Goal: Use online tool/utility: Use online tool/utility

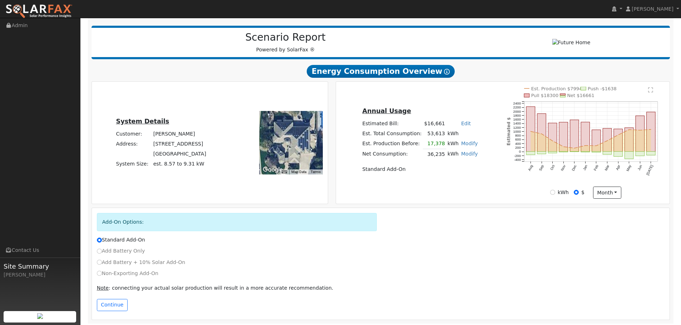
scroll to position [86, 0]
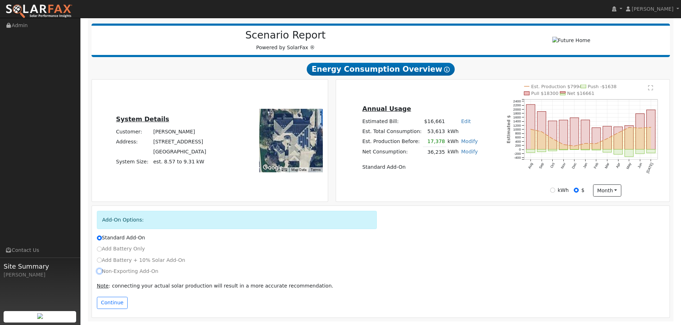
click at [100, 272] on input "Non-Exporting Add-On" at bounding box center [99, 271] width 5 height 5
radio input "true"
radio input "false"
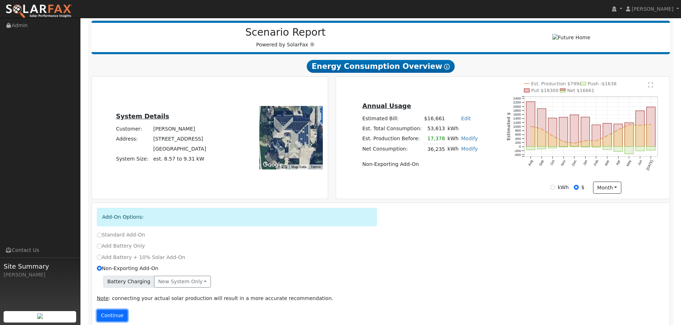
click at [117, 317] on button "Continue" at bounding box center [112, 316] width 31 height 12
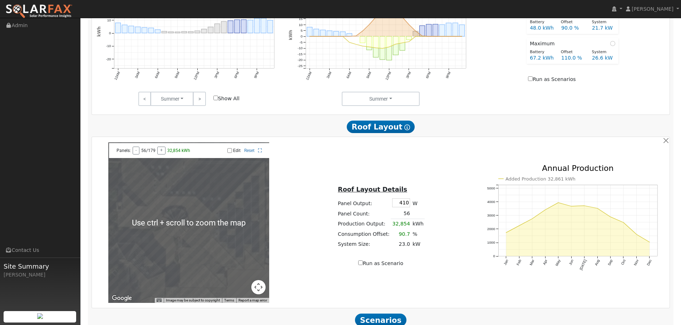
scroll to position [442, 0]
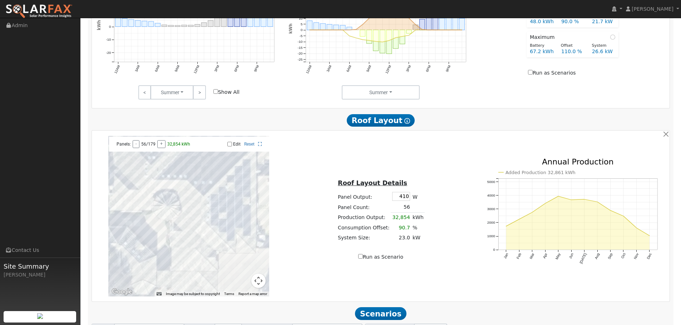
drag, startPoint x: 209, startPoint y: 209, endPoint x: 211, endPoint y: 180, distance: 29.4
click at [211, 180] on div at bounding box center [188, 216] width 161 height 161
click at [230, 147] on input "Edit" at bounding box center [229, 144] width 5 height 5
click at [247, 163] on div at bounding box center [188, 216] width 161 height 161
click at [248, 171] on div at bounding box center [188, 216] width 161 height 161
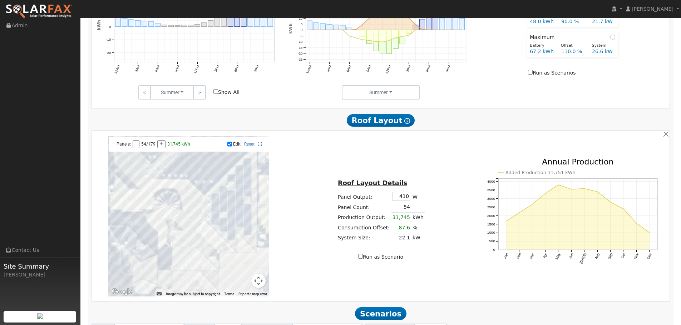
click at [247, 184] on div at bounding box center [188, 216] width 161 height 161
click at [246, 194] on div at bounding box center [188, 216] width 161 height 161
click at [242, 198] on div at bounding box center [188, 216] width 161 height 161
click at [240, 186] on div at bounding box center [188, 216] width 161 height 161
click at [242, 176] on div at bounding box center [188, 216] width 161 height 161
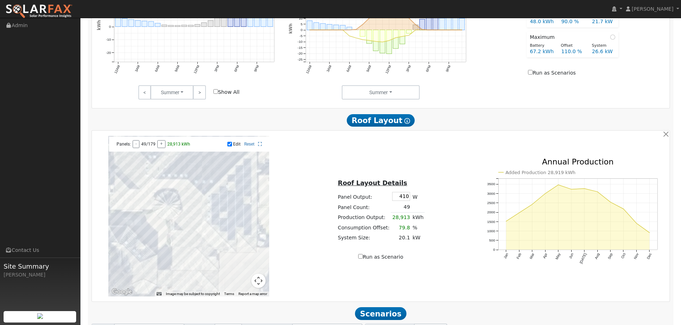
click at [237, 174] on div at bounding box center [188, 216] width 161 height 161
click at [235, 184] on div at bounding box center [188, 216] width 161 height 161
click at [232, 186] on div at bounding box center [188, 216] width 161 height 161
click at [228, 186] on div at bounding box center [188, 216] width 161 height 161
click at [227, 194] on div at bounding box center [188, 216] width 161 height 161
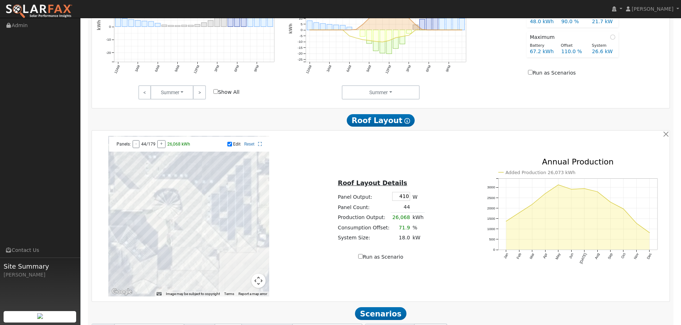
click at [232, 194] on div at bounding box center [188, 216] width 161 height 161
click at [238, 194] on div at bounding box center [188, 216] width 161 height 161
click at [237, 205] on div at bounding box center [188, 216] width 161 height 161
click at [232, 208] on div at bounding box center [188, 216] width 161 height 161
click at [233, 216] on div at bounding box center [188, 216] width 161 height 161
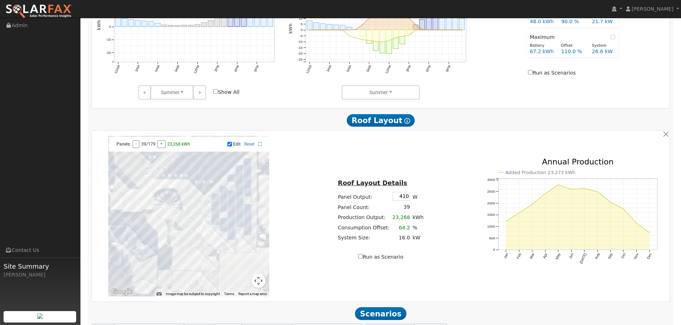
click at [225, 218] on div at bounding box center [188, 216] width 161 height 161
click at [225, 209] on div at bounding box center [188, 216] width 161 height 161
click at [222, 207] on div at bounding box center [188, 216] width 161 height 161
click at [222, 199] on div at bounding box center [188, 216] width 161 height 161
click at [216, 197] on div at bounding box center [188, 216] width 161 height 161
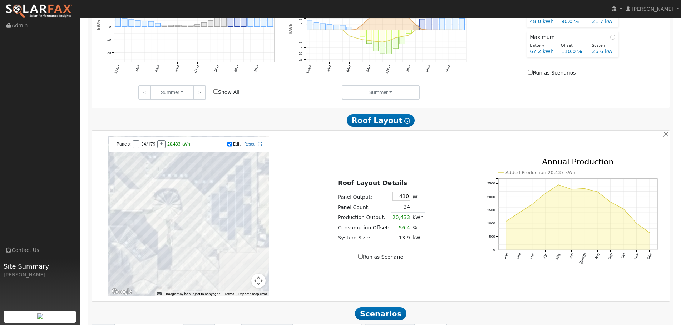
click at [218, 205] on div at bounding box center [188, 216] width 161 height 161
click at [212, 207] on div at bounding box center [188, 216] width 161 height 161
click at [209, 207] on div at bounding box center [188, 216] width 161 height 161
click at [207, 218] on div at bounding box center [188, 216] width 161 height 161
click at [206, 207] on div at bounding box center [188, 216] width 161 height 161
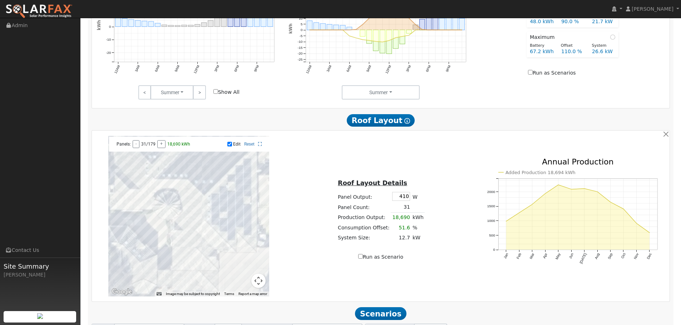
click at [210, 208] on div at bounding box center [188, 216] width 161 height 161
click at [212, 214] on div at bounding box center [188, 216] width 161 height 161
click at [218, 217] on div at bounding box center [188, 216] width 161 height 161
click at [223, 217] on div at bounding box center [188, 216] width 161 height 161
click at [218, 228] on div at bounding box center [188, 216] width 161 height 161
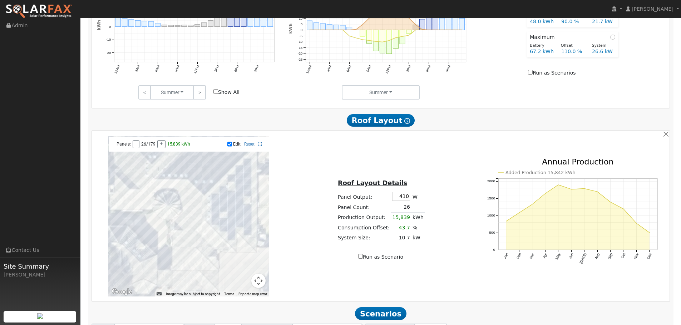
click at [222, 229] on div at bounding box center [188, 216] width 161 height 161
click at [227, 229] on div at bounding box center [188, 216] width 161 height 161
click at [210, 233] on div at bounding box center [188, 216] width 161 height 161
click at [211, 238] on div at bounding box center [188, 216] width 161 height 161
click at [186, 290] on div at bounding box center [188, 216] width 161 height 161
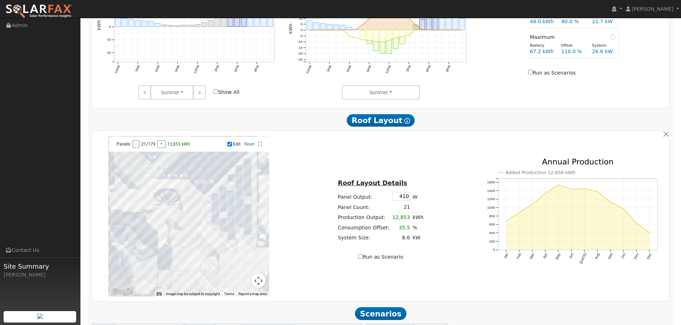
click at [193, 281] on div at bounding box center [188, 216] width 161 height 161
click at [198, 280] on div at bounding box center [188, 216] width 161 height 161
click at [187, 279] on div at bounding box center [188, 216] width 161 height 161
click at [204, 271] on div at bounding box center [188, 216] width 161 height 161
click at [211, 272] on div at bounding box center [188, 216] width 161 height 161
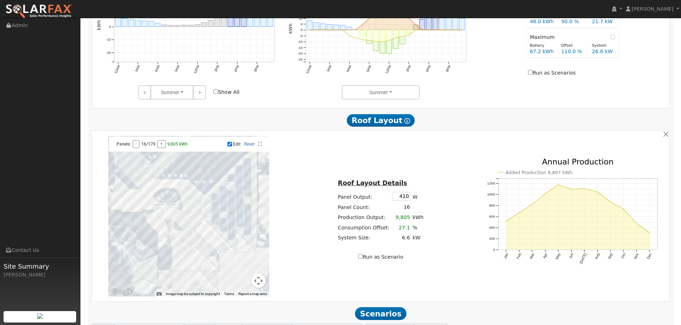
click at [198, 262] on div at bounding box center [188, 216] width 161 height 161
click at [197, 269] on div at bounding box center [188, 216] width 161 height 161
click at [192, 269] on div at bounding box center [188, 216] width 161 height 161
click at [185, 268] on div at bounding box center [188, 216] width 161 height 161
click at [184, 271] on div at bounding box center [188, 216] width 161 height 161
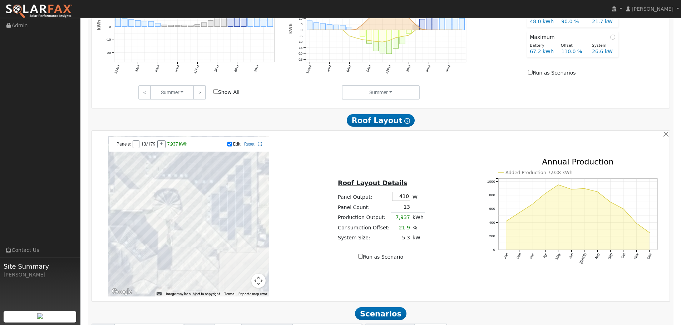
click at [192, 269] on div at bounding box center [188, 216] width 161 height 161
click at [197, 270] on div at bounding box center [188, 216] width 161 height 161
click at [195, 205] on div at bounding box center [188, 216] width 161 height 161
click at [195, 211] on div at bounding box center [188, 216] width 161 height 161
click at [194, 216] on div at bounding box center [188, 216] width 161 height 161
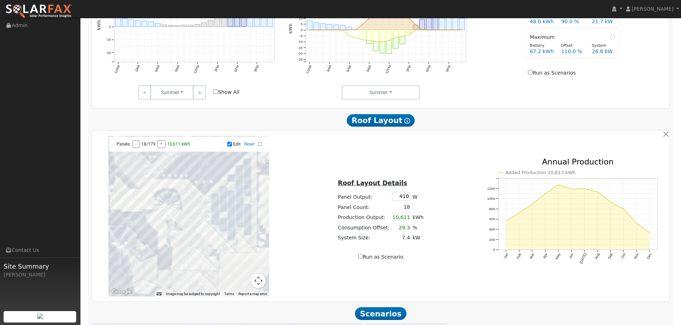
click at [196, 217] on div at bounding box center [188, 216] width 161 height 161
click at [196, 212] on div at bounding box center [188, 216] width 161 height 161
click at [197, 216] on div at bounding box center [188, 216] width 161 height 161
click at [196, 205] on div at bounding box center [188, 216] width 161 height 161
click at [190, 200] on div at bounding box center [188, 216] width 161 height 161
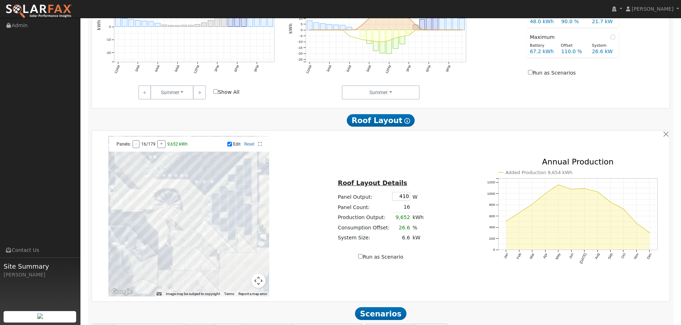
click at [190, 207] on div at bounding box center [188, 216] width 161 height 161
click at [190, 212] on div at bounding box center [188, 216] width 161 height 161
click at [190, 216] on div at bounding box center [188, 216] width 161 height 161
click at [190, 222] on div at bounding box center [188, 216] width 161 height 161
click at [189, 229] on div at bounding box center [188, 216] width 161 height 161
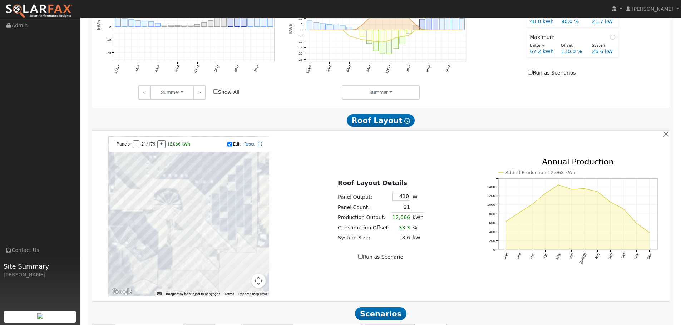
click at [182, 243] on div at bounding box center [188, 216] width 161 height 161
click at [182, 248] on div at bounding box center [188, 216] width 161 height 161
click at [179, 254] on div at bounding box center [188, 216] width 161 height 161
click at [175, 192] on div at bounding box center [188, 216] width 161 height 161
click at [168, 190] on div at bounding box center [188, 216] width 161 height 161
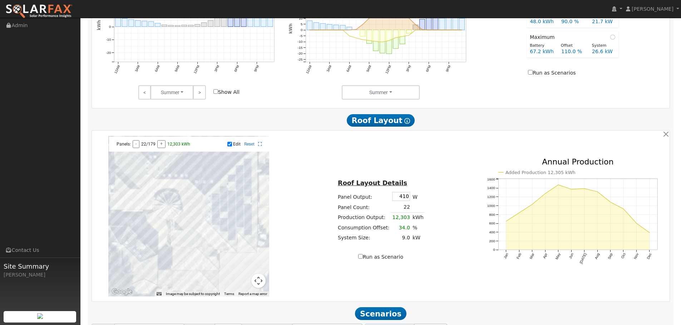
click at [162, 190] on div at bounding box center [188, 216] width 161 height 161
click at [155, 188] on div at bounding box center [188, 216] width 161 height 161
click at [150, 188] on div at bounding box center [188, 216] width 161 height 161
click at [149, 198] on div at bounding box center [188, 216] width 161 height 161
click at [144, 204] on div at bounding box center [188, 216] width 161 height 161
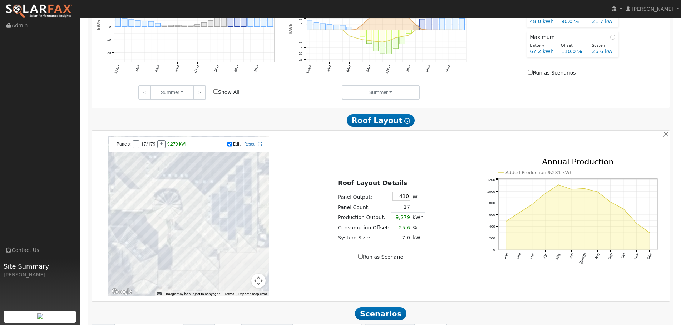
click at [143, 195] on div at bounding box center [188, 216] width 161 height 161
click at [137, 195] on div at bounding box center [188, 216] width 161 height 161
click at [135, 204] on div at bounding box center [188, 216] width 161 height 161
click at [131, 204] on div at bounding box center [188, 216] width 161 height 161
click at [124, 204] on div at bounding box center [188, 216] width 161 height 161
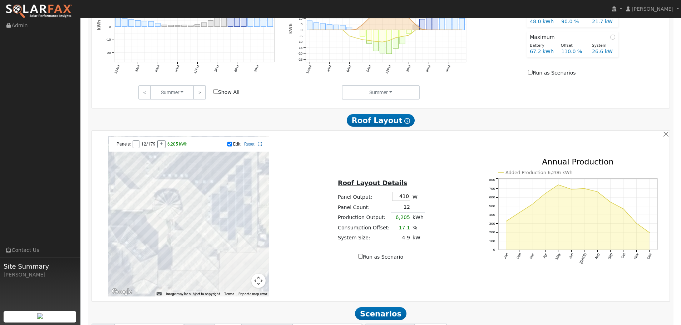
click at [147, 209] on div at bounding box center [188, 216] width 161 height 161
click at [140, 208] on div at bounding box center [188, 216] width 161 height 161
click at [135, 208] on div at bounding box center [188, 216] width 161 height 161
click at [129, 207] on div at bounding box center [188, 216] width 161 height 161
click at [171, 191] on div at bounding box center [188, 216] width 161 height 161
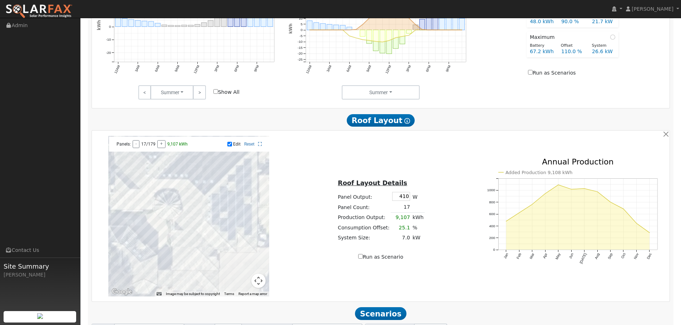
click at [165, 191] on div at bounding box center [188, 216] width 161 height 161
click at [161, 191] on div at bounding box center [188, 216] width 161 height 161
click at [153, 191] on div at bounding box center [188, 216] width 161 height 161
click at [147, 197] on div at bounding box center [188, 216] width 161 height 161
click at [227, 147] on input "Edit" at bounding box center [229, 144] width 5 height 5
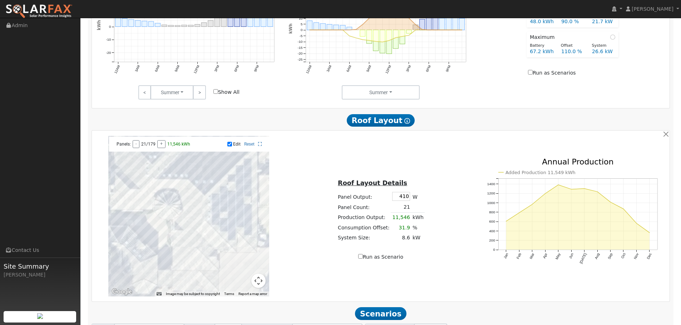
checkbox input "false"
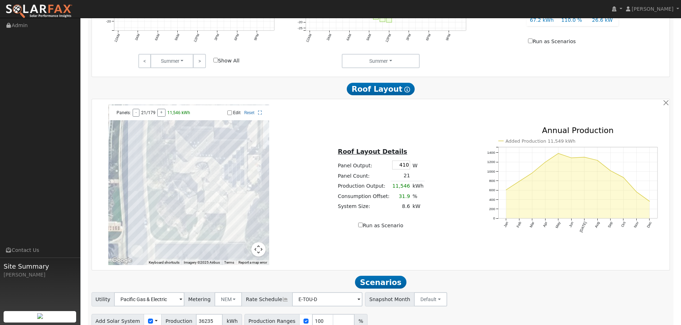
scroll to position [509, 0]
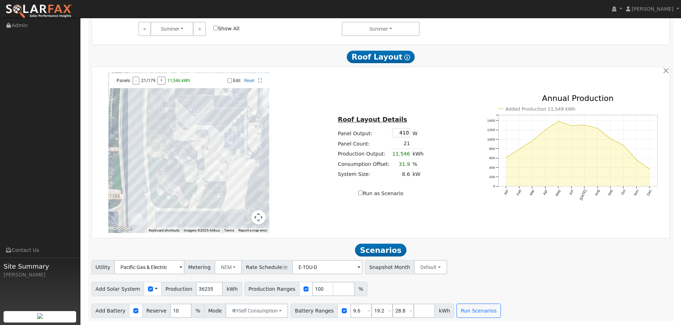
click at [361, 194] on input "Run as Scenario" at bounding box center [360, 193] width 5 height 5
checkbox input "true"
type input "11546"
drag, startPoint x: 349, startPoint y: 309, endPoint x: 338, endPoint y: 310, distance: 10.8
click at [350, 310] on input "9.6" at bounding box center [360, 311] width 21 height 14
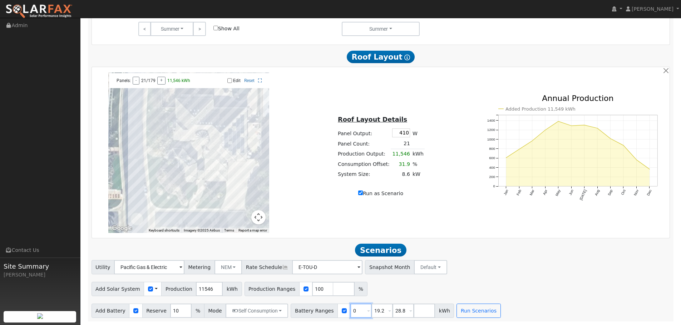
type input "0"
type input "10"
type input "20"
type input "30"
type input "40"
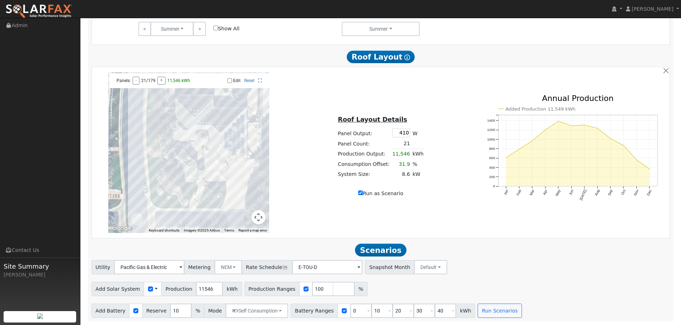
click at [447, 277] on div "Utility Pacific Gas & Electric Metering NEM NEM NBT Rate Schedule E-TOU-D - Non…" at bounding box center [381, 289] width 586 height 58
click at [230, 79] on input "Edit" at bounding box center [229, 80] width 5 height 5
click at [187, 114] on div at bounding box center [188, 153] width 161 height 161
click at [184, 114] on div at bounding box center [188, 153] width 161 height 161
click at [182, 114] on div at bounding box center [188, 153] width 161 height 161
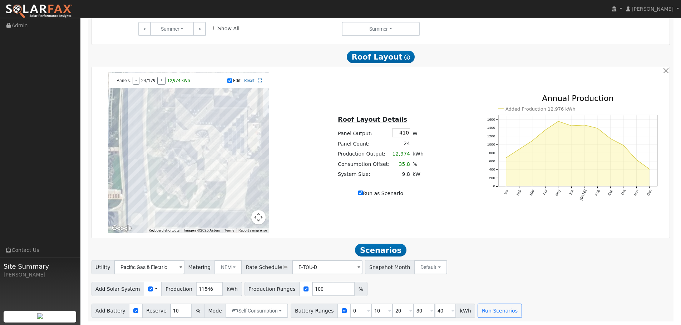
click at [182, 110] on div at bounding box center [188, 153] width 161 height 161
click at [180, 115] on div at bounding box center [188, 153] width 161 height 161
click at [180, 110] on div at bounding box center [188, 153] width 161 height 161
click at [189, 121] on div at bounding box center [188, 153] width 161 height 161
click at [187, 120] on div at bounding box center [188, 153] width 161 height 161
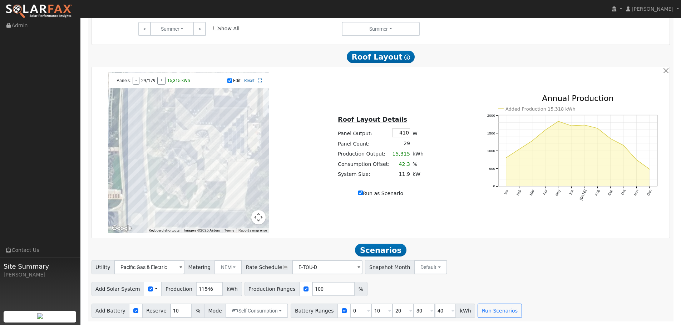
click at [230, 81] on input "Edit" at bounding box center [229, 80] width 5 height 5
checkbox input "false"
click at [360, 194] on input "Run as Scenario" at bounding box center [360, 193] width 5 height 5
checkbox input "false"
type input "36235"
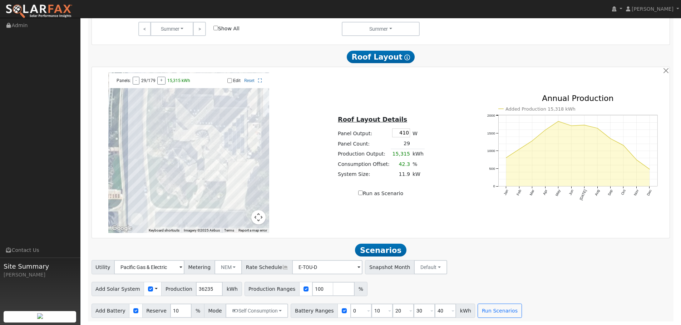
click at [360, 194] on input "Run as Scenario" at bounding box center [360, 193] width 5 height 5
checkbox input "true"
type input "15315"
click at [477, 312] on button "Run Scenarios" at bounding box center [499, 311] width 44 height 14
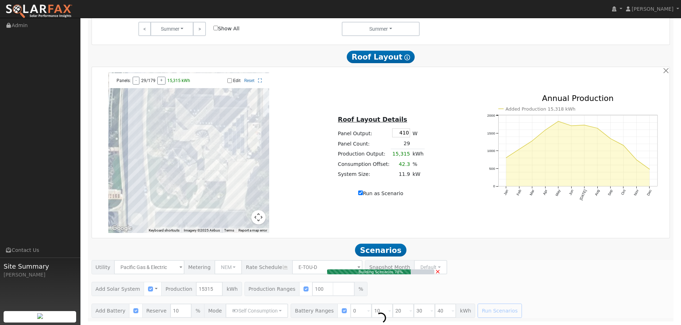
type input "11.9"
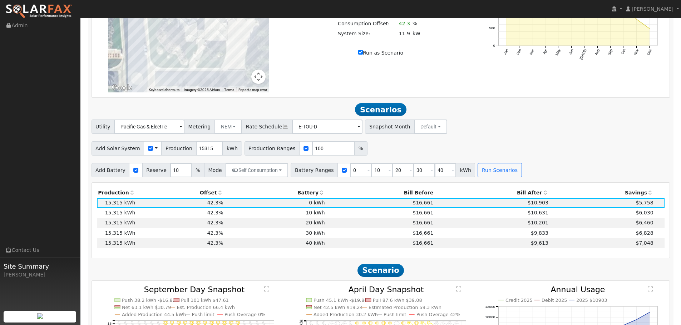
scroll to position [660, 0]
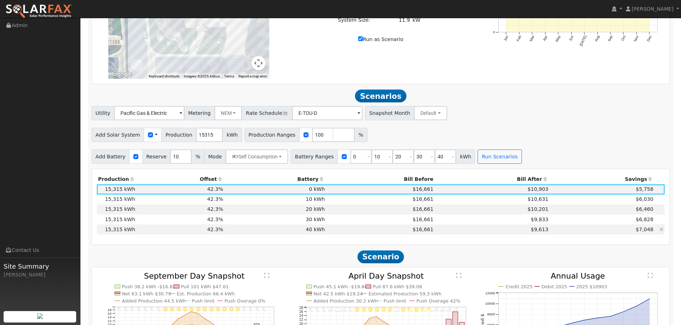
click at [482, 235] on td "$9,613" at bounding box center [491, 230] width 115 height 10
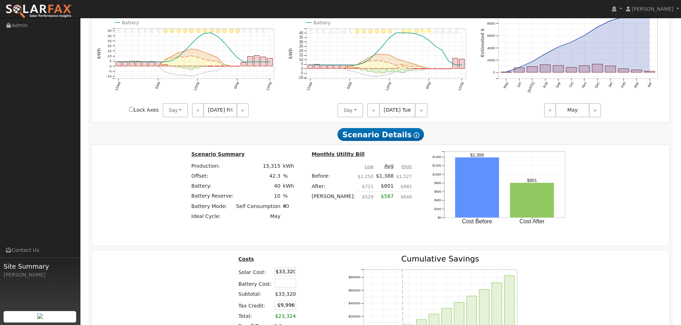
scroll to position [981, 0]
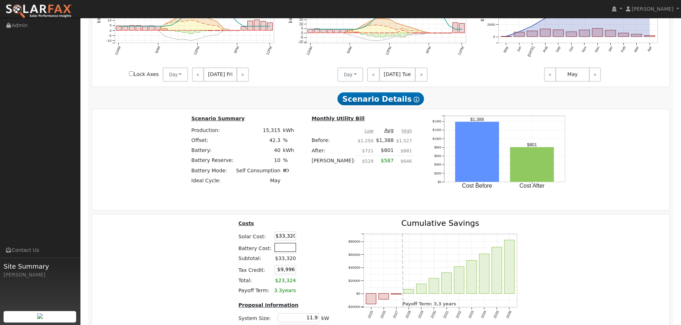
click at [290, 251] on input "text" at bounding box center [284, 247] width 21 height 9
type input "44000"
type input "$23,196"
type input "$44,000"
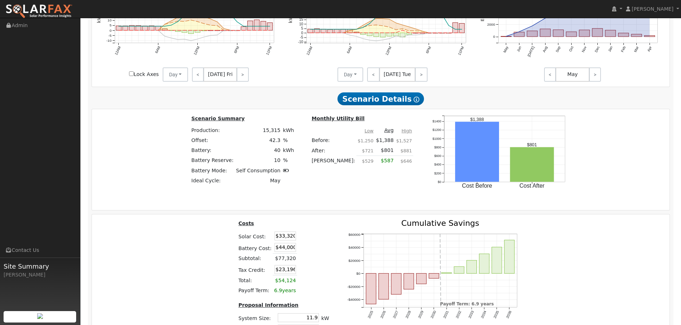
click at [304, 252] on td at bounding box center [305, 248] width 16 height 12
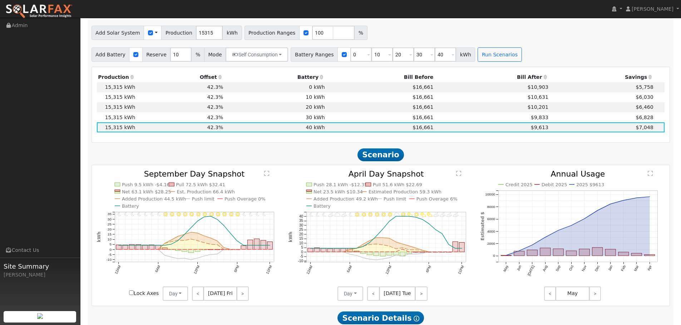
scroll to position [731, 0]
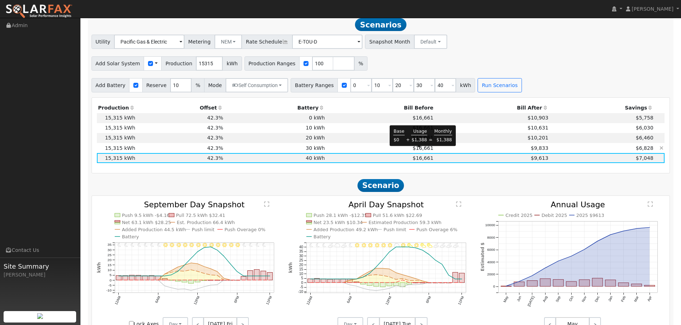
click at [412, 151] on span "$16,661" at bounding box center [422, 148] width 21 height 6
type input "$9,996"
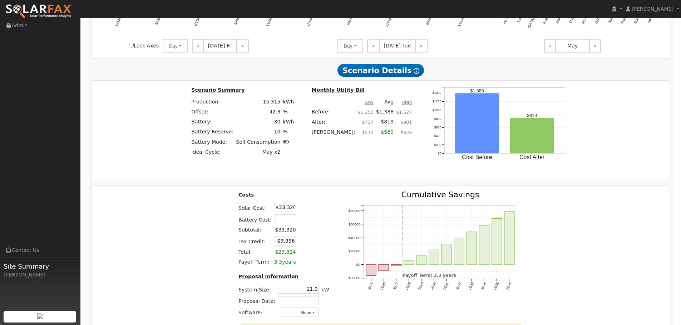
scroll to position [1017, 0]
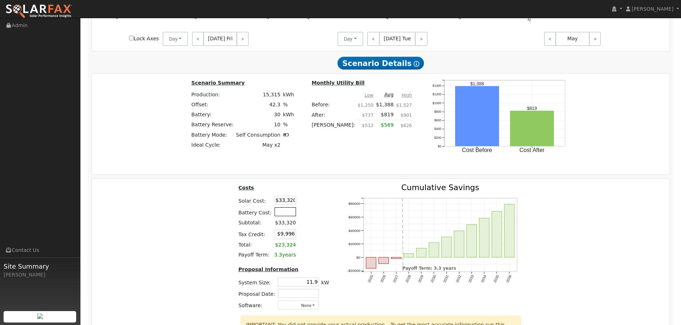
click at [292, 216] on input "text" at bounding box center [284, 212] width 21 height 9
type input "34000"
type input "$20,196"
type input "$34,000"
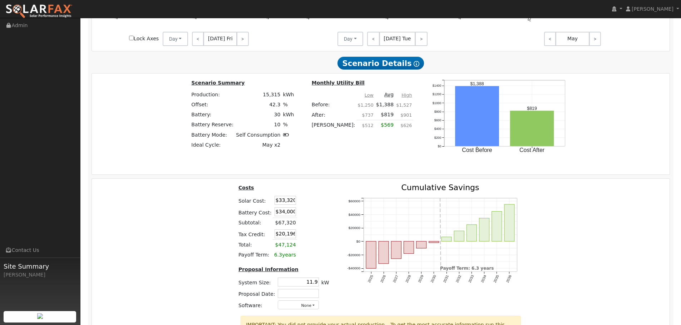
click at [307, 215] on td at bounding box center [305, 213] width 16 height 12
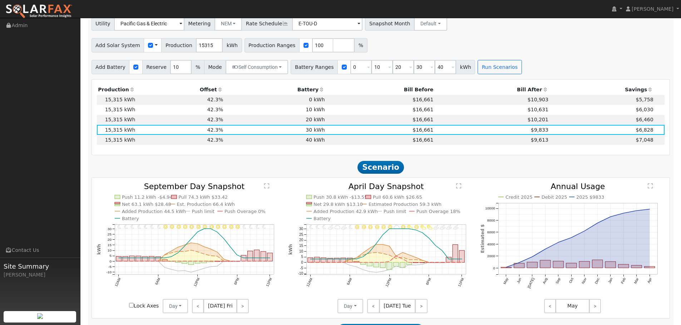
scroll to position [731, 0]
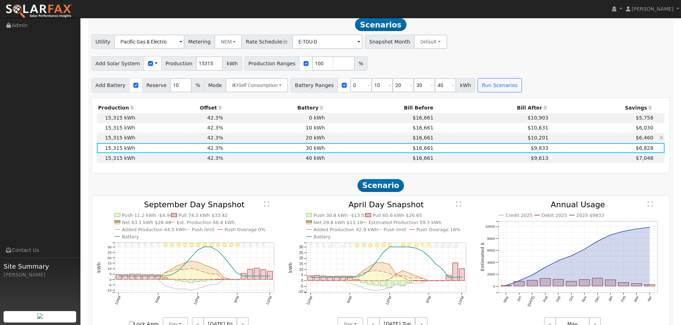
click at [341, 141] on td "$16,661" at bounding box center [380, 138] width 109 height 10
type input "$9,996"
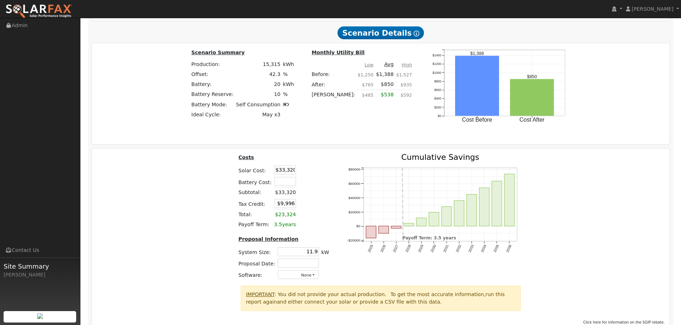
scroll to position [1053, 0]
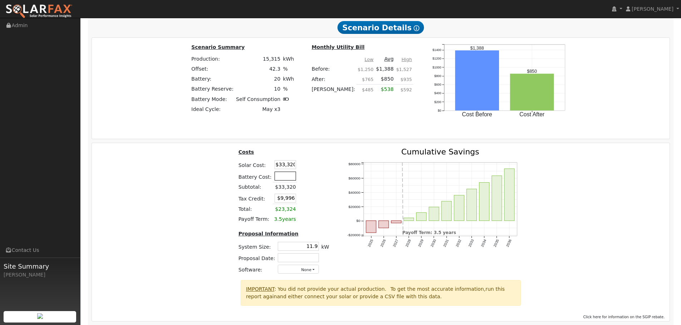
click at [290, 180] on input "text" at bounding box center [284, 176] width 21 height 9
type input "24000"
type input "$17,196"
type input "$24,000"
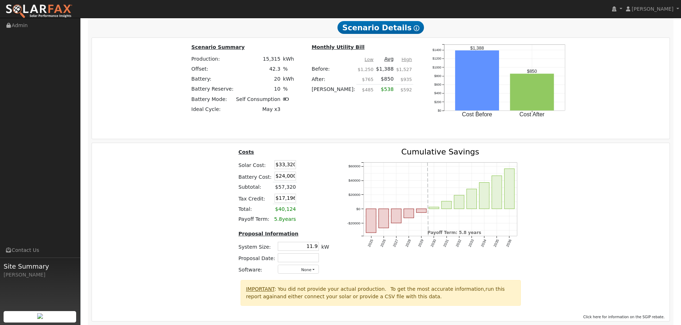
click at [313, 178] on table "Costs Solar Cost: $33,320 Battery Cost: $24,000 Subtotal: $57,320 Tax Credit: $…" at bounding box center [283, 186] width 93 height 76
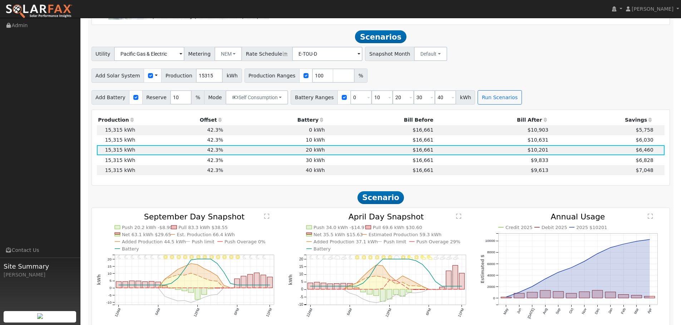
scroll to position [696, 0]
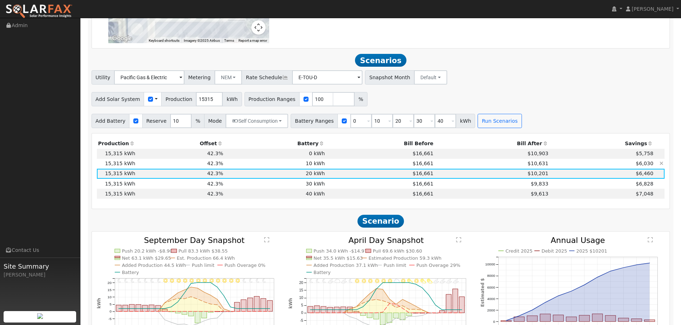
click at [323, 168] on td "10 kWh" at bounding box center [274, 164] width 101 height 10
type input "$9,996"
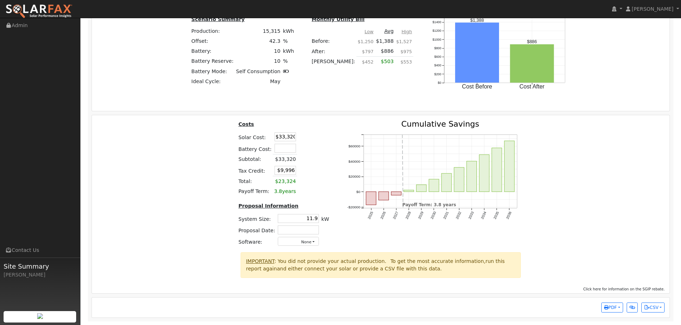
scroll to position [1084, 0]
click at [289, 151] on input "text" at bounding box center [284, 148] width 21 height 9
type input "14000"
type input "$14,196"
type input "$14,000"
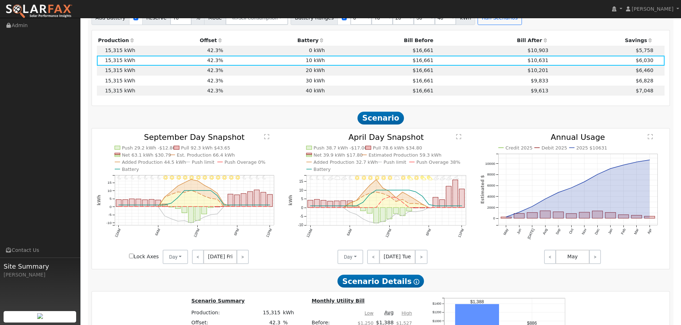
scroll to position [799, 0]
click at [323, 94] on td "40 kWh" at bounding box center [274, 91] width 101 height 10
type input "$23,196"
type input "$44,000"
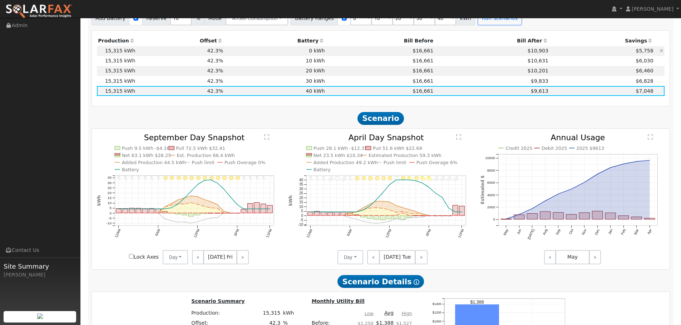
click at [342, 53] on td "$16,661" at bounding box center [380, 51] width 109 height 10
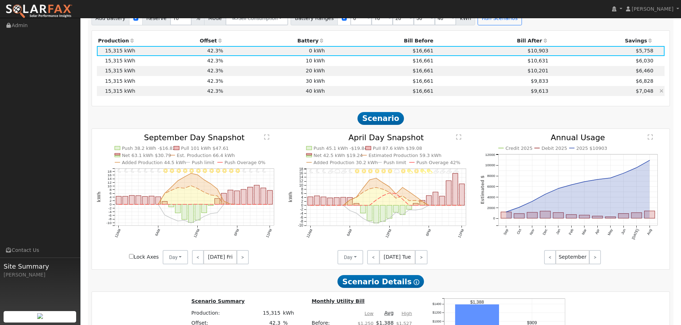
click at [347, 96] on td "$16,661" at bounding box center [380, 91] width 109 height 10
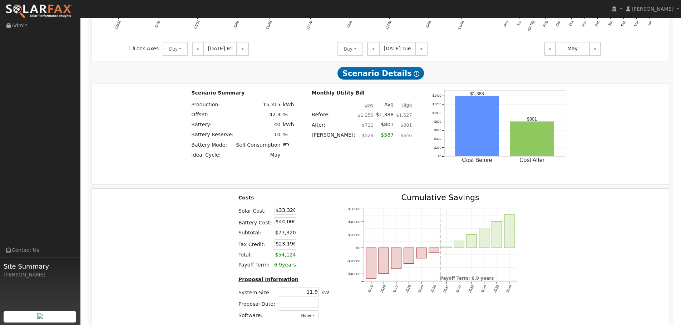
scroll to position [1013, 0]
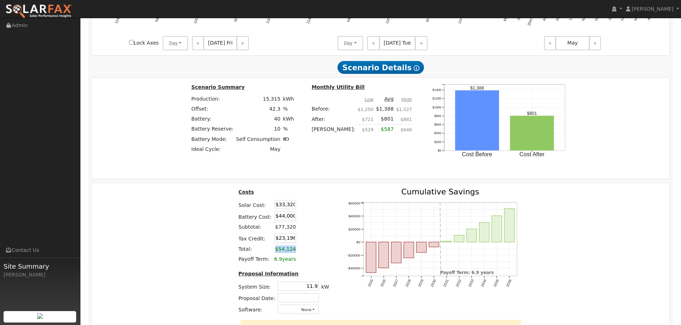
drag, startPoint x: 274, startPoint y: 252, endPoint x: 295, endPoint y: 253, distance: 21.8
click at [295, 253] on tr "Total: $54,124" at bounding box center [283, 249] width 93 height 10
click at [312, 244] on table "Costs Solar Cost: $33,320 Battery Cost: $44,000 Subtotal: $77,320 Tax Credit: $…" at bounding box center [283, 226] width 93 height 76
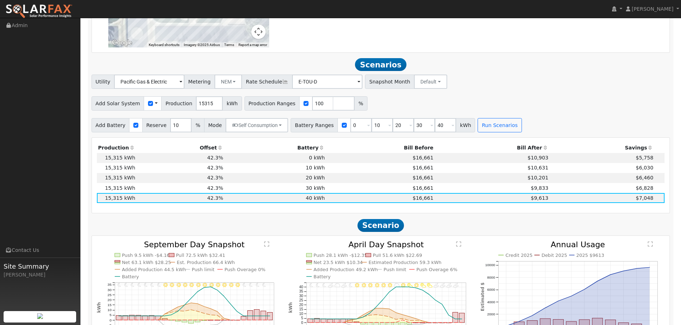
scroll to position [727, 0]
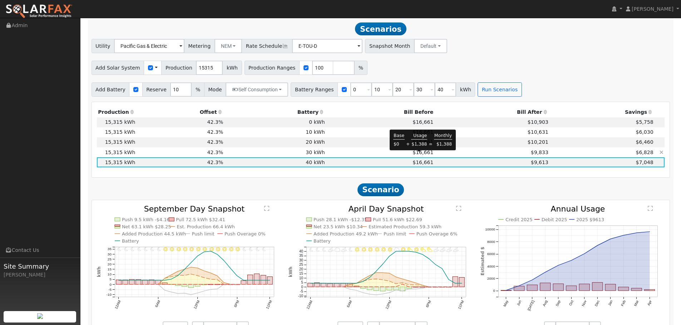
click at [426, 154] on span "$16,661" at bounding box center [422, 153] width 21 height 6
type input "$20,196"
type input "$34,000"
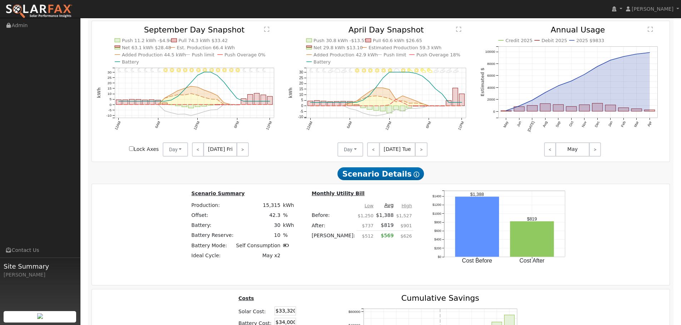
scroll to position [799, 0]
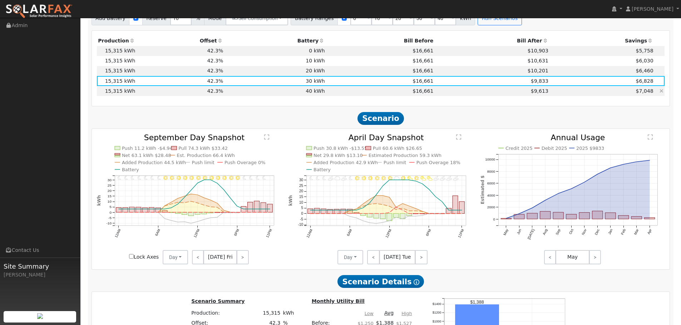
click at [408, 94] on td "$16,661" at bounding box center [380, 91] width 109 height 10
type input "$23,196"
type input "$44,000"
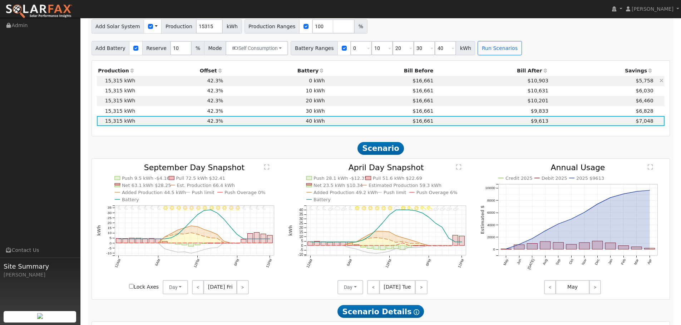
scroll to position [763, 0]
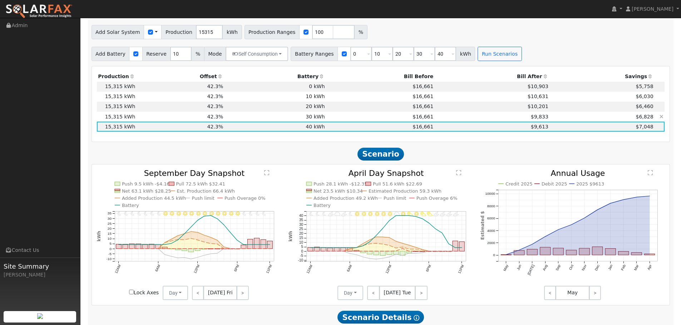
click at [408, 119] on td "$16,661" at bounding box center [380, 117] width 109 height 10
type input "$20,196"
type input "$34,000"
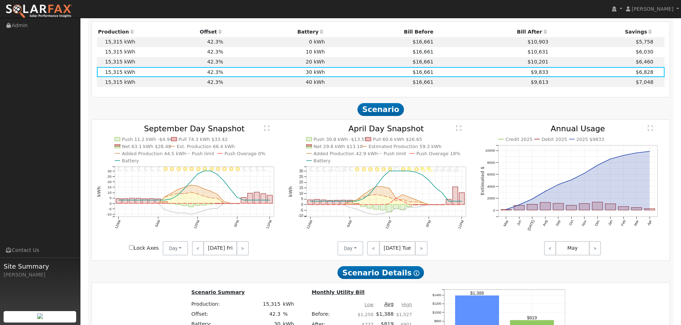
scroll to position [799, 0]
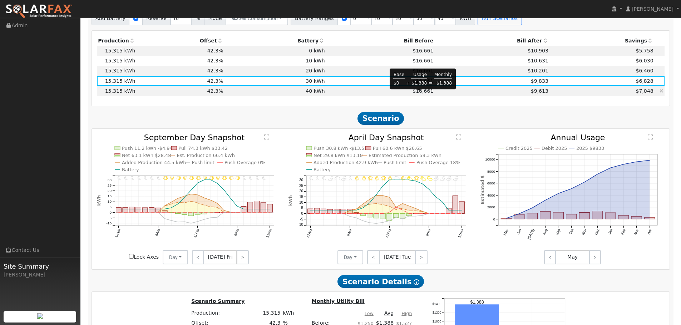
click at [414, 93] on span "$16,661" at bounding box center [422, 91] width 21 height 6
type input "$23,196"
type input "$44,000"
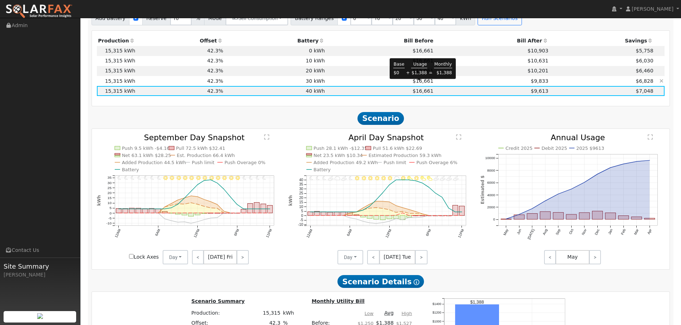
click at [426, 82] on span "$16,661" at bounding box center [422, 81] width 21 height 6
type input "$20,196"
type input "$34,000"
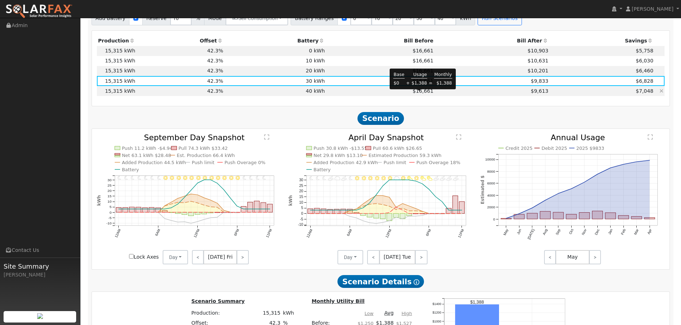
click at [427, 93] on span "$16,661" at bounding box center [422, 91] width 21 height 6
type input "$23,196"
type input "$44,000"
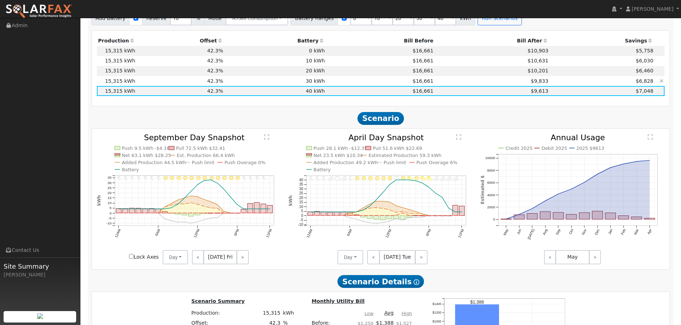
click at [428, 85] on td "$16,661" at bounding box center [380, 81] width 109 height 10
type input "$20,196"
type input "$34,000"
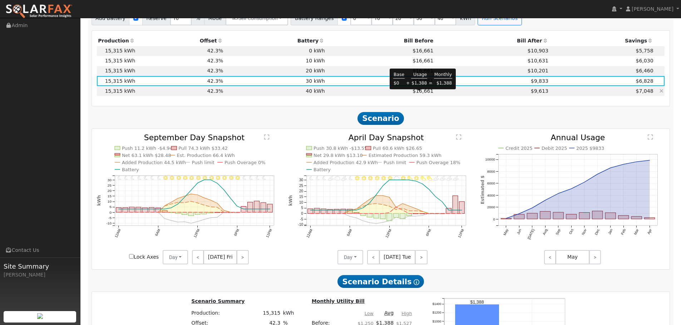
click at [427, 94] on span "$16,661" at bounding box center [422, 91] width 21 height 6
type input "$23,196"
type input "$44,000"
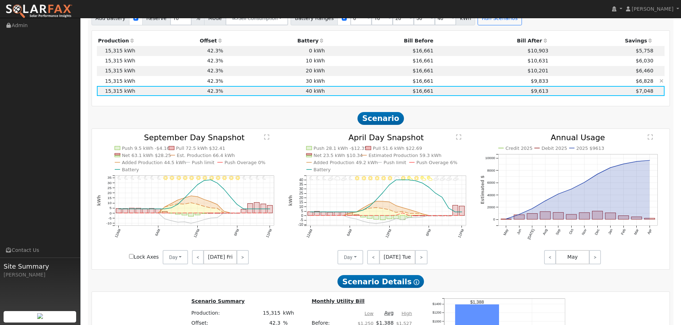
click at [428, 84] on td "$16,661" at bounding box center [380, 81] width 109 height 10
type input "$20,196"
type input "$34,000"
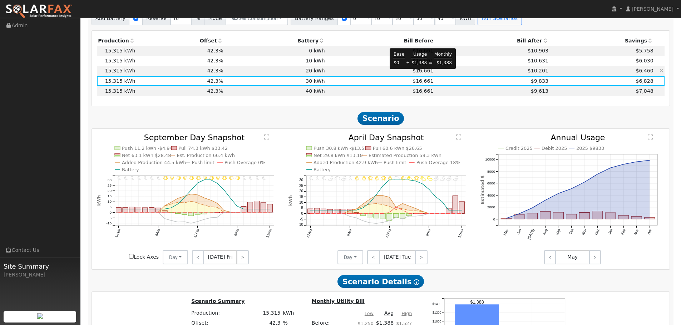
click at [427, 74] on span "$16,661" at bounding box center [422, 71] width 21 height 6
type input "$17,196"
type input "$24,000"
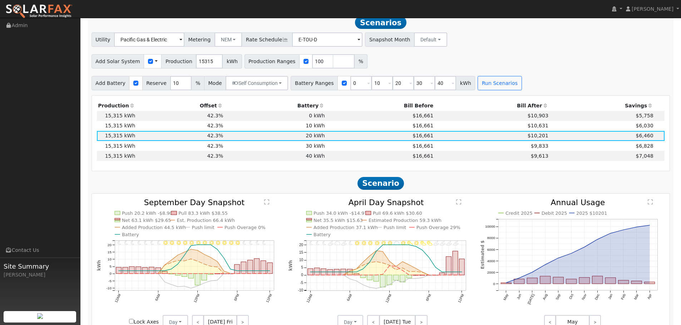
scroll to position [727, 0]
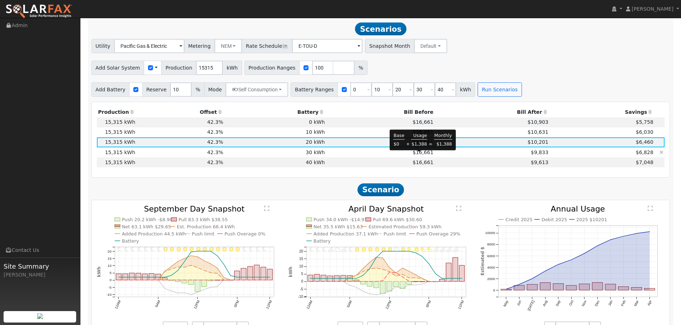
click at [426, 155] on span "$16,661" at bounding box center [422, 153] width 21 height 6
type input "$20,196"
type input "$34,000"
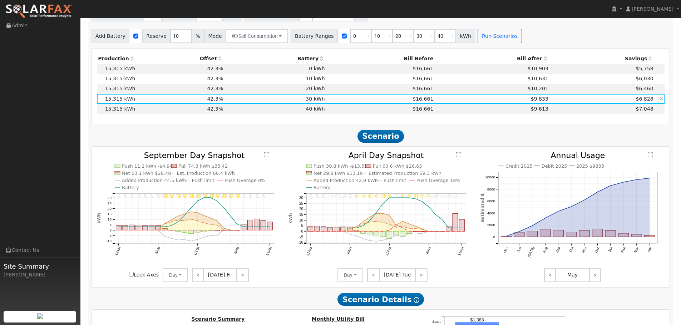
scroll to position [763, 0]
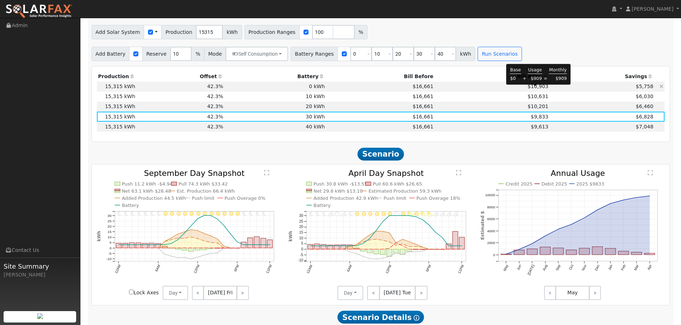
click at [533, 89] on span "$10,903" at bounding box center [537, 87] width 21 height 6
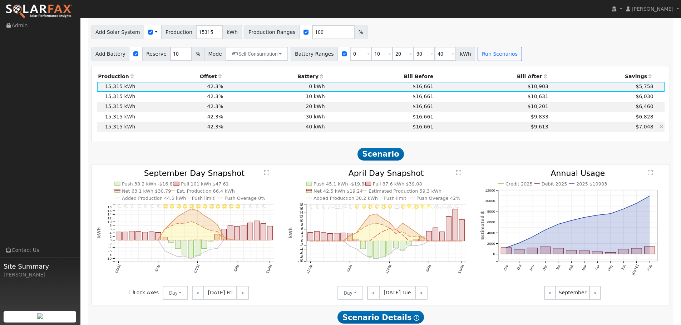
click at [434, 129] on td "$9,613" at bounding box center [491, 127] width 115 height 10
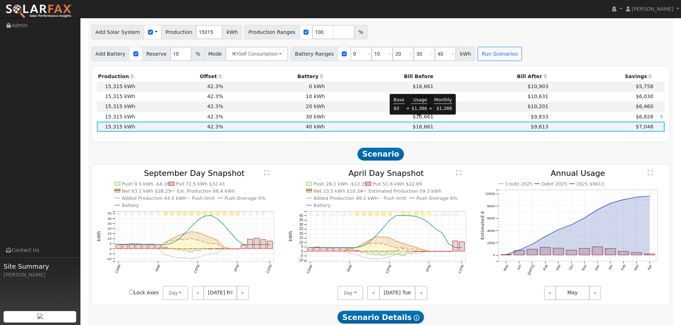
click at [426, 120] on span "$16,661" at bounding box center [422, 117] width 21 height 6
type input "$20,196"
type input "$34,000"
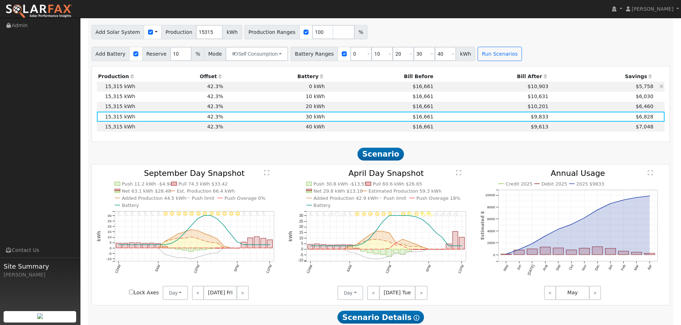
click at [474, 91] on td "$10,903" at bounding box center [491, 87] width 115 height 10
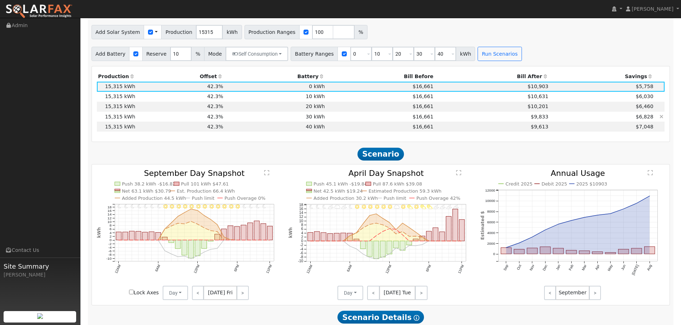
click at [518, 119] on td "$9,833" at bounding box center [491, 117] width 115 height 10
type input "$20,196"
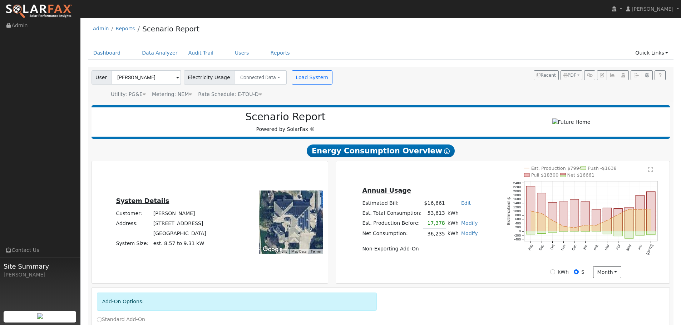
scroll to position [0, 0]
